Goal: Transaction & Acquisition: Purchase product/service

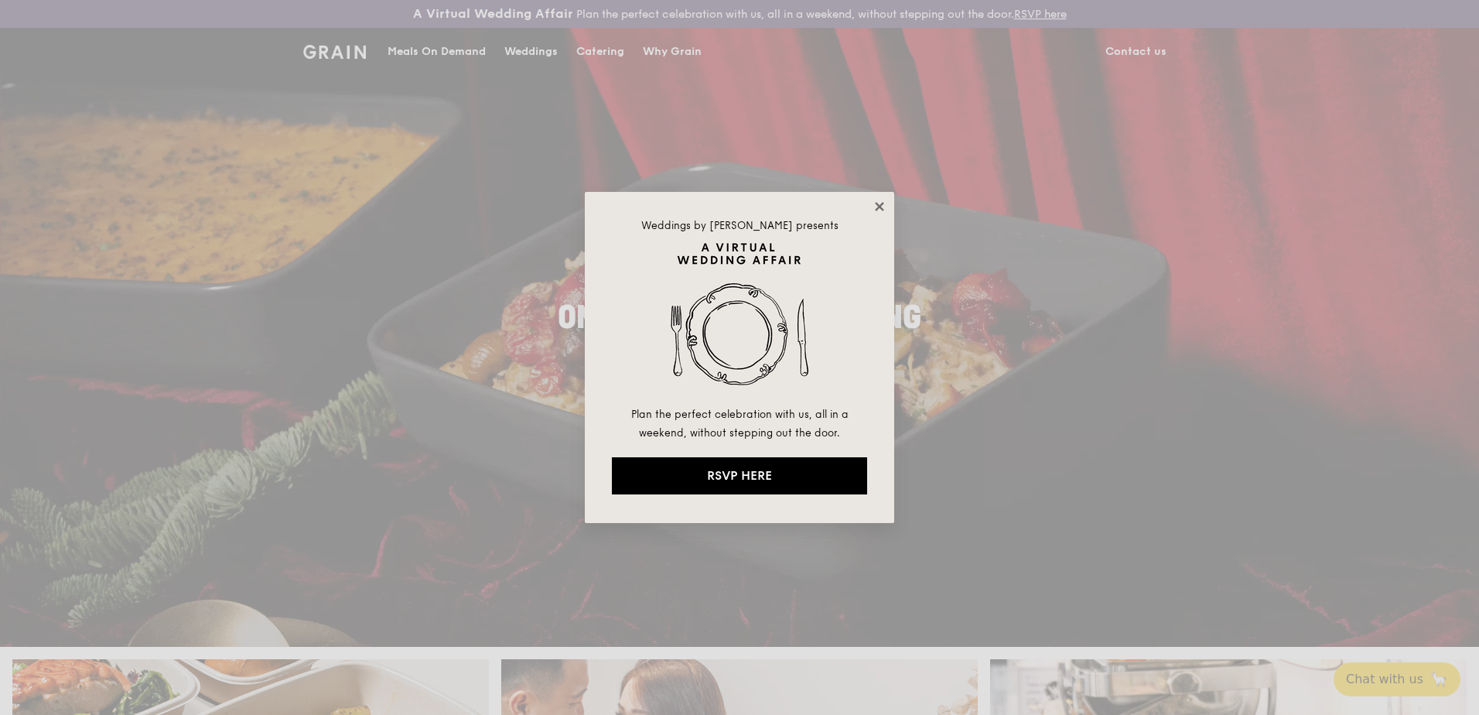
click at [880, 207] on icon at bounding box center [879, 206] width 9 height 9
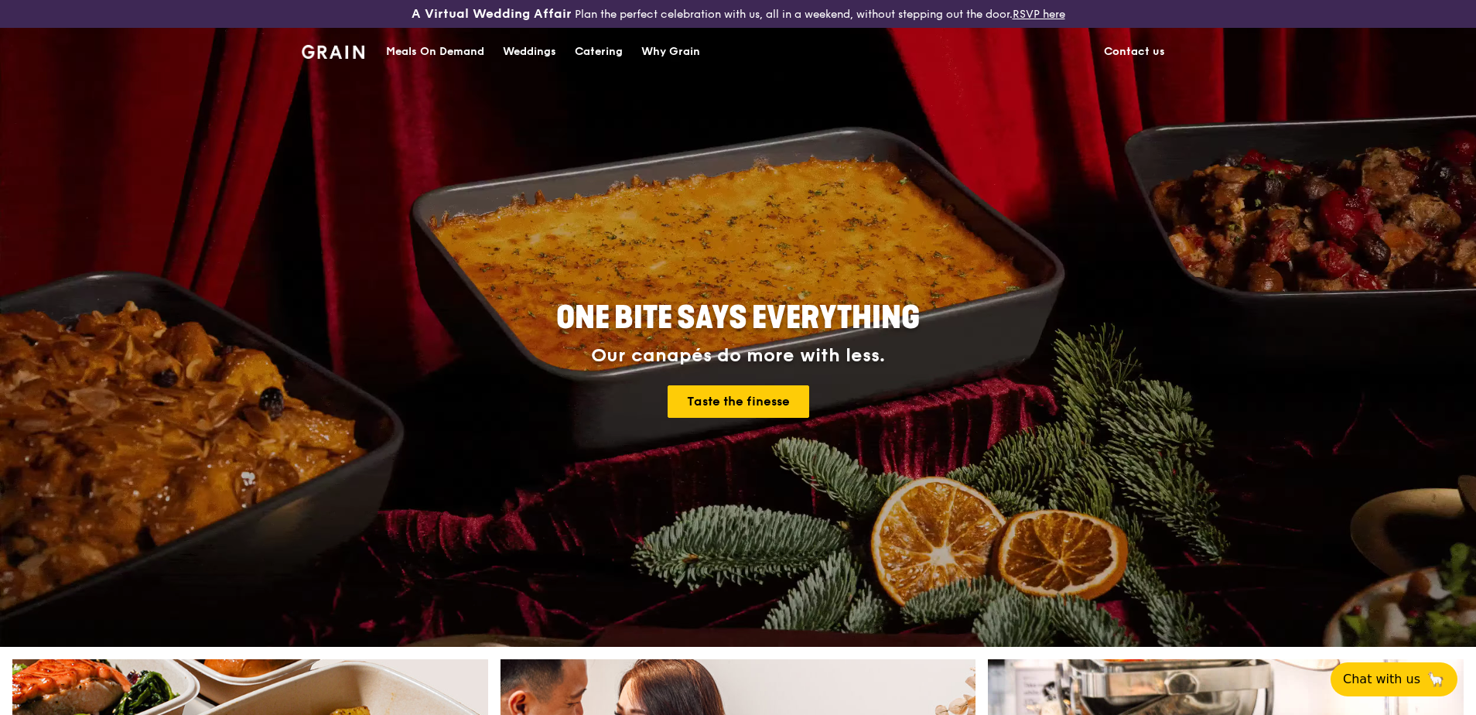
click at [426, 53] on div "Meals On Demand" at bounding box center [435, 52] width 98 height 46
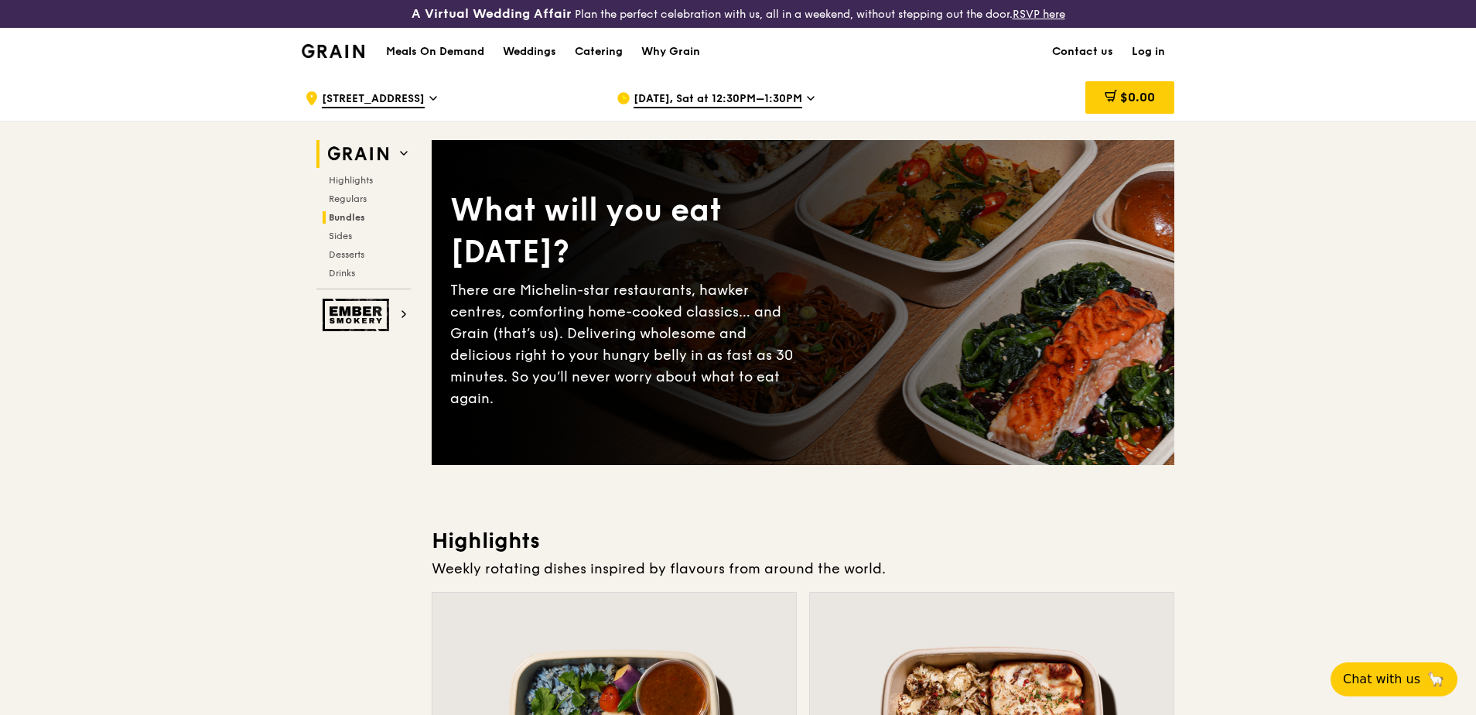
click at [357, 212] on span "Bundles" at bounding box center [347, 217] width 36 height 11
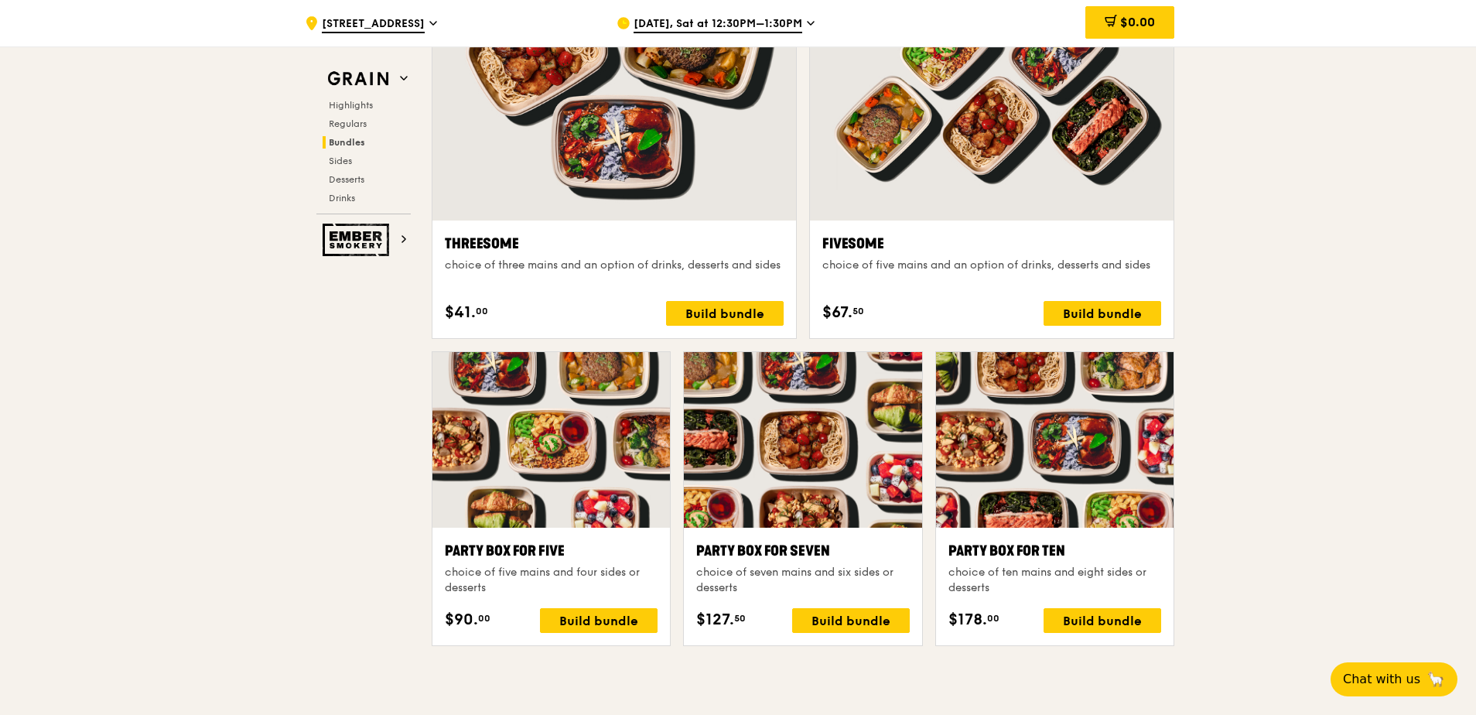
scroll to position [2835, 0]
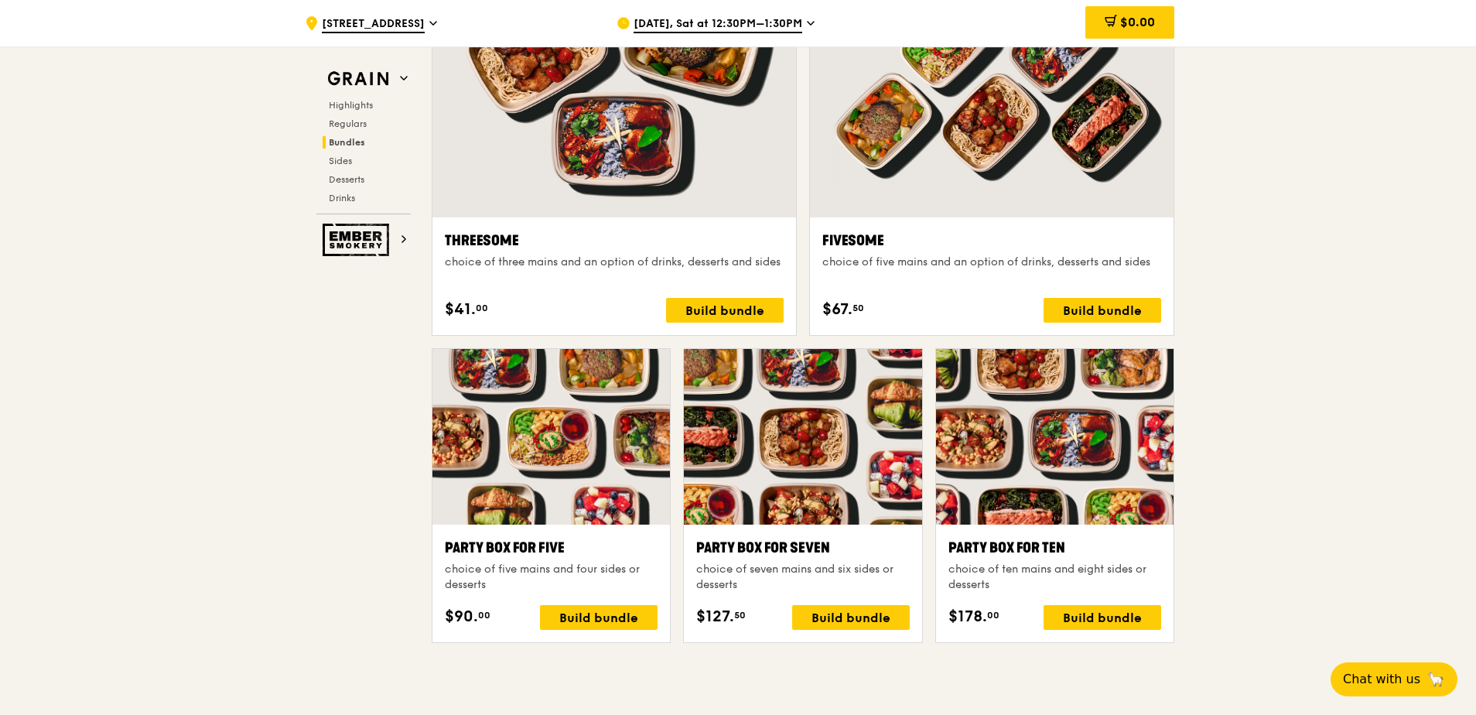
click at [706, 17] on span "[DATE], Sat at 12:30PM–1:30PM" at bounding box center [718, 24] width 169 height 17
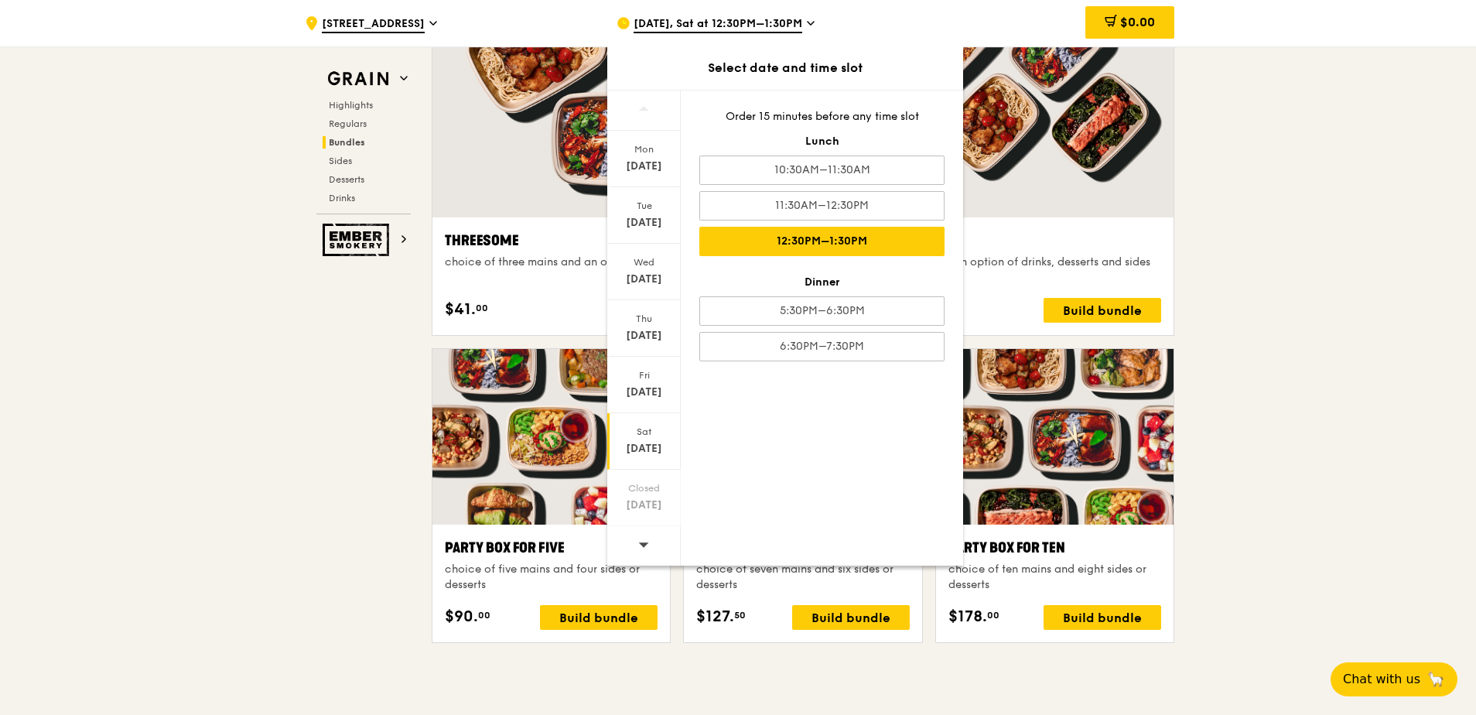
click at [1233, 173] on div ".cls-1 { fill: none; stroke: #fff; stroke-linecap: round; stroke-linejoin: roun…" at bounding box center [738, 513] width 1476 height 6549
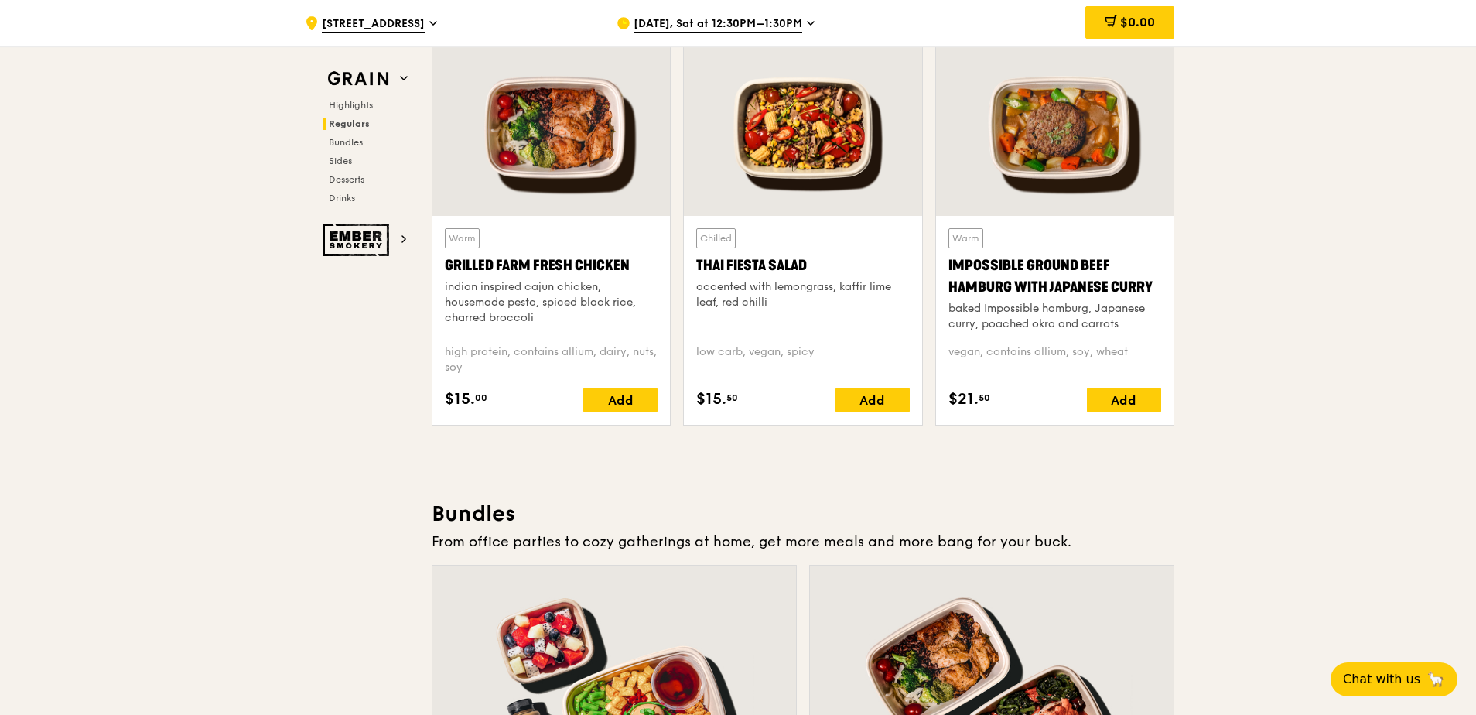
scroll to position [1834, 0]
